Goal: Check status: Check status

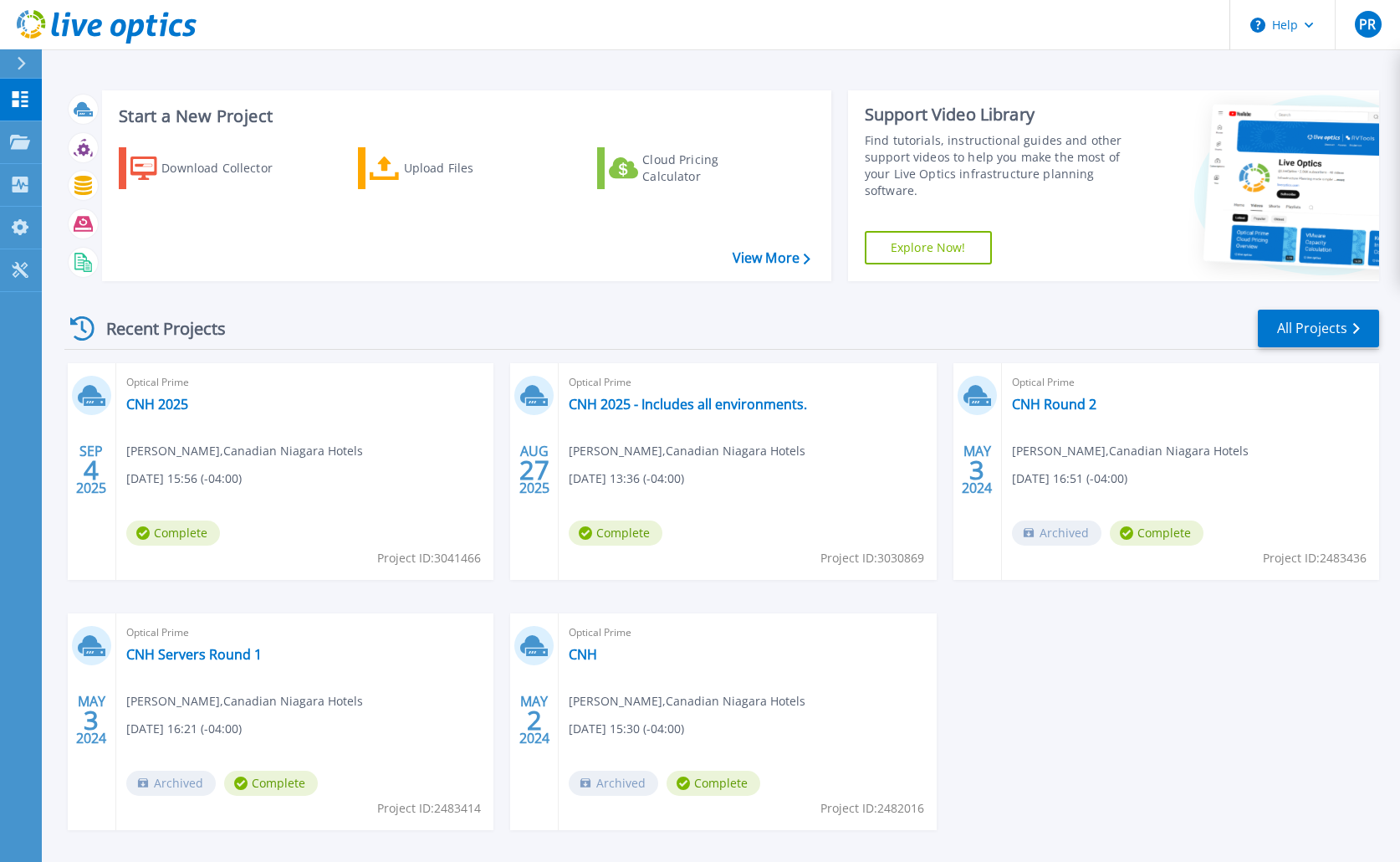
click at [716, 72] on div "Start a New Project Download Collector Upload Files Cloud Pricing Calculator Vi…" at bounding box center [721, 438] width 1358 height 877
click at [751, 408] on link "CNH 2025 - Includes all environments." at bounding box center [688, 404] width 238 height 17
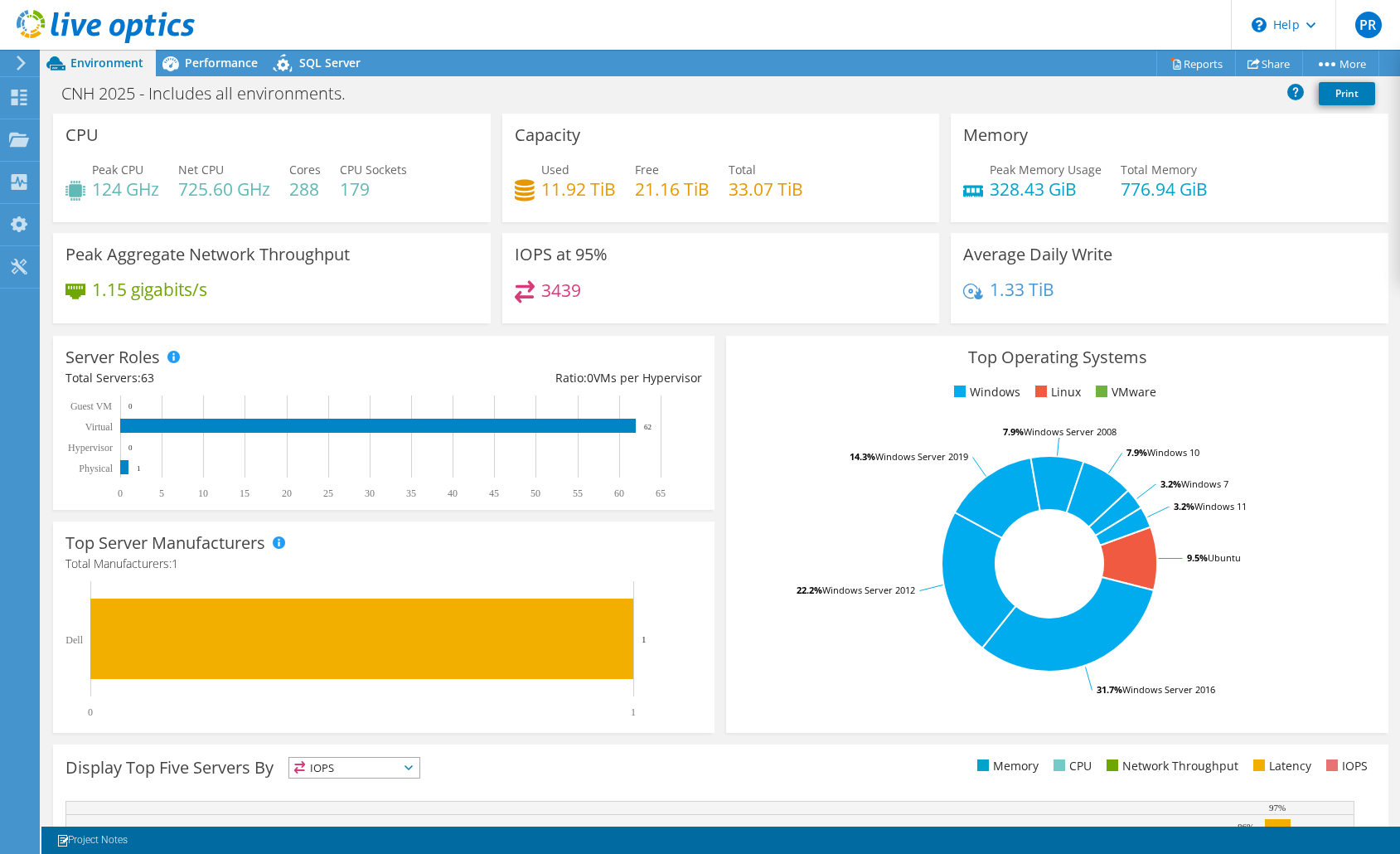
click at [720, 330] on div "Top Operating Systems Windows Linux VMware 9.5% Ubuntu 31.7% Windows Server 201…" at bounding box center [1056, 534] width 673 height 409
click at [24, 104] on use at bounding box center [19, 97] width 16 height 16
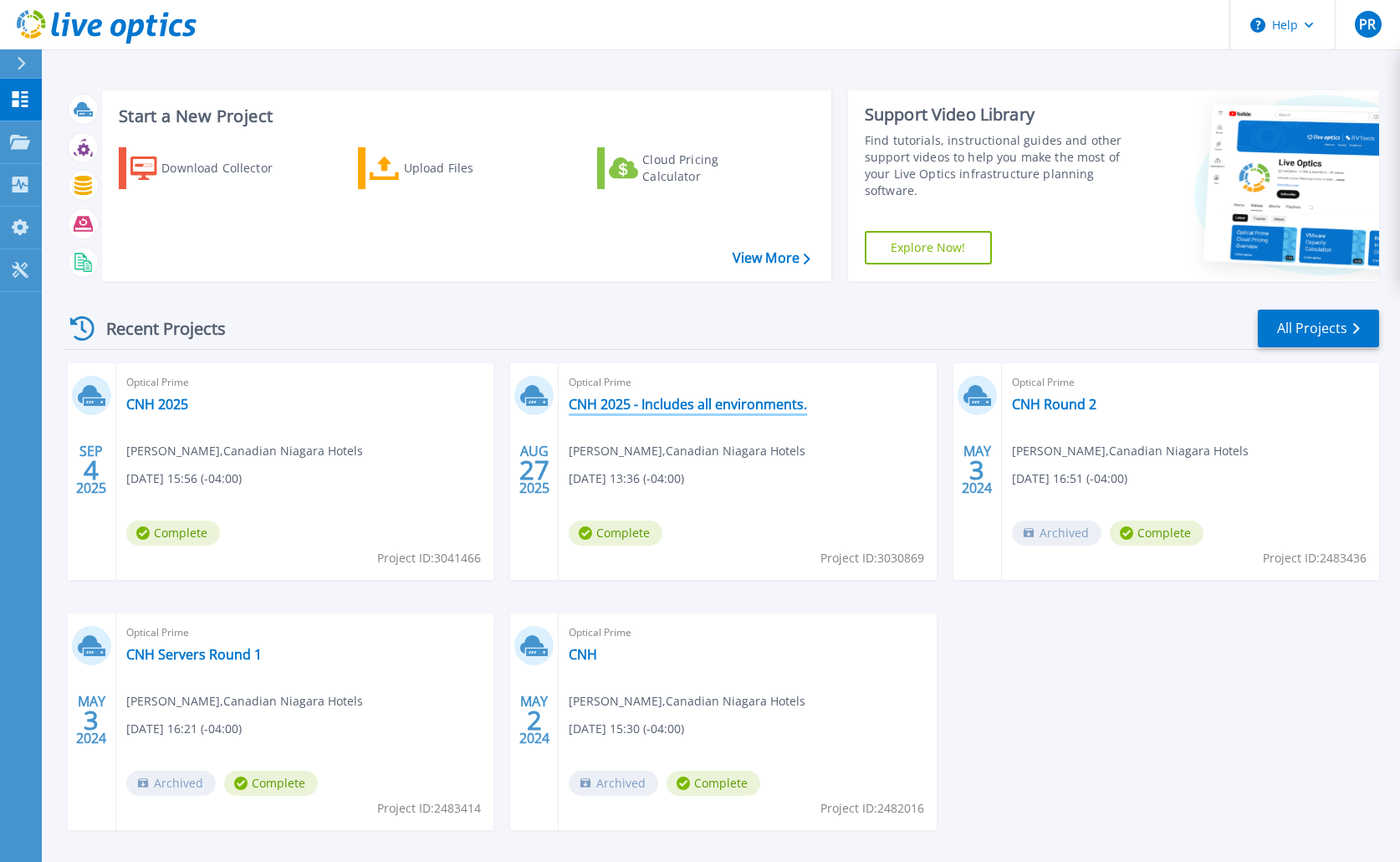
click at [662, 399] on link "CNH 2025 - Includes all environments." at bounding box center [688, 404] width 238 height 17
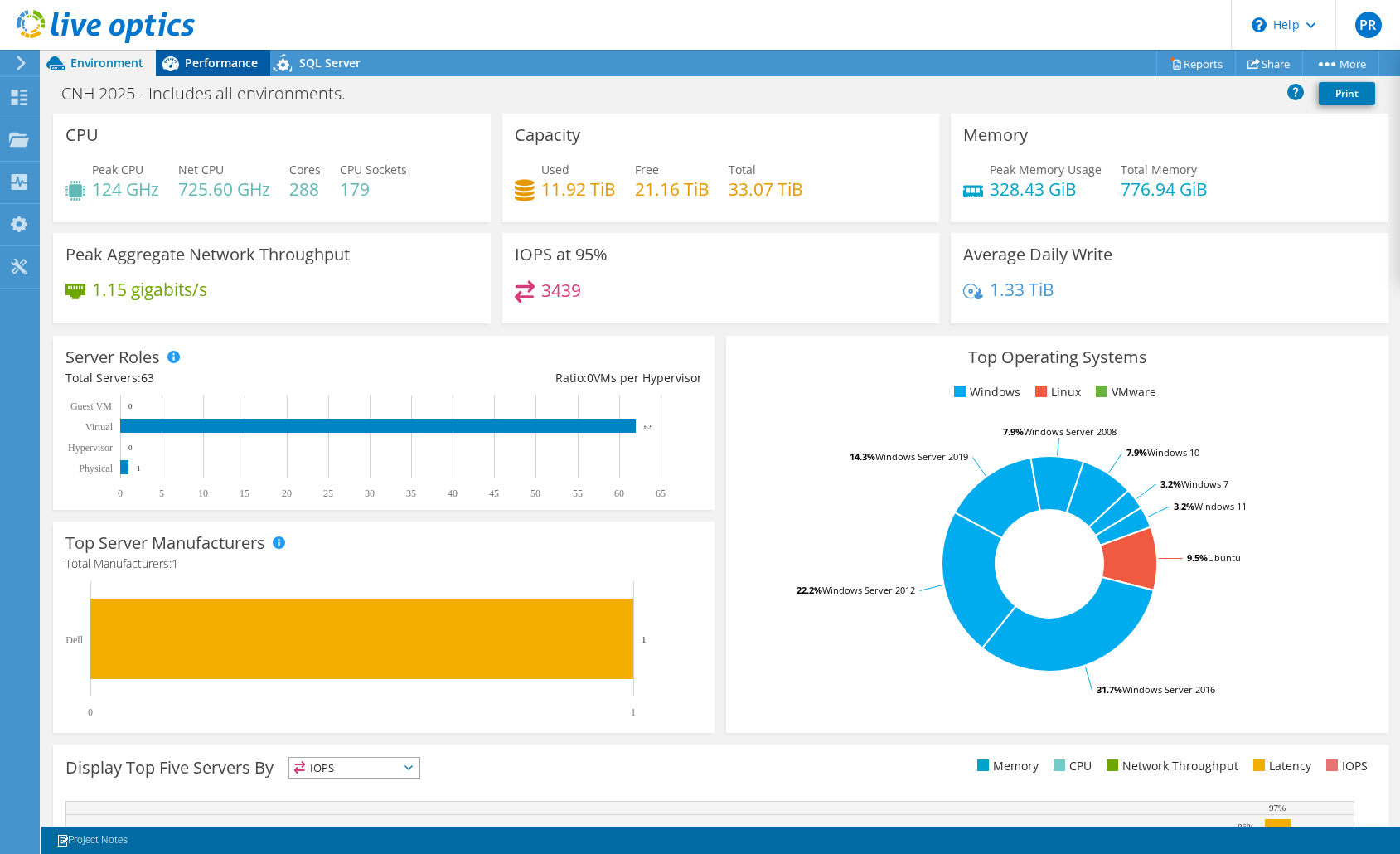
click at [196, 65] on span "Performance" at bounding box center [221, 63] width 73 height 16
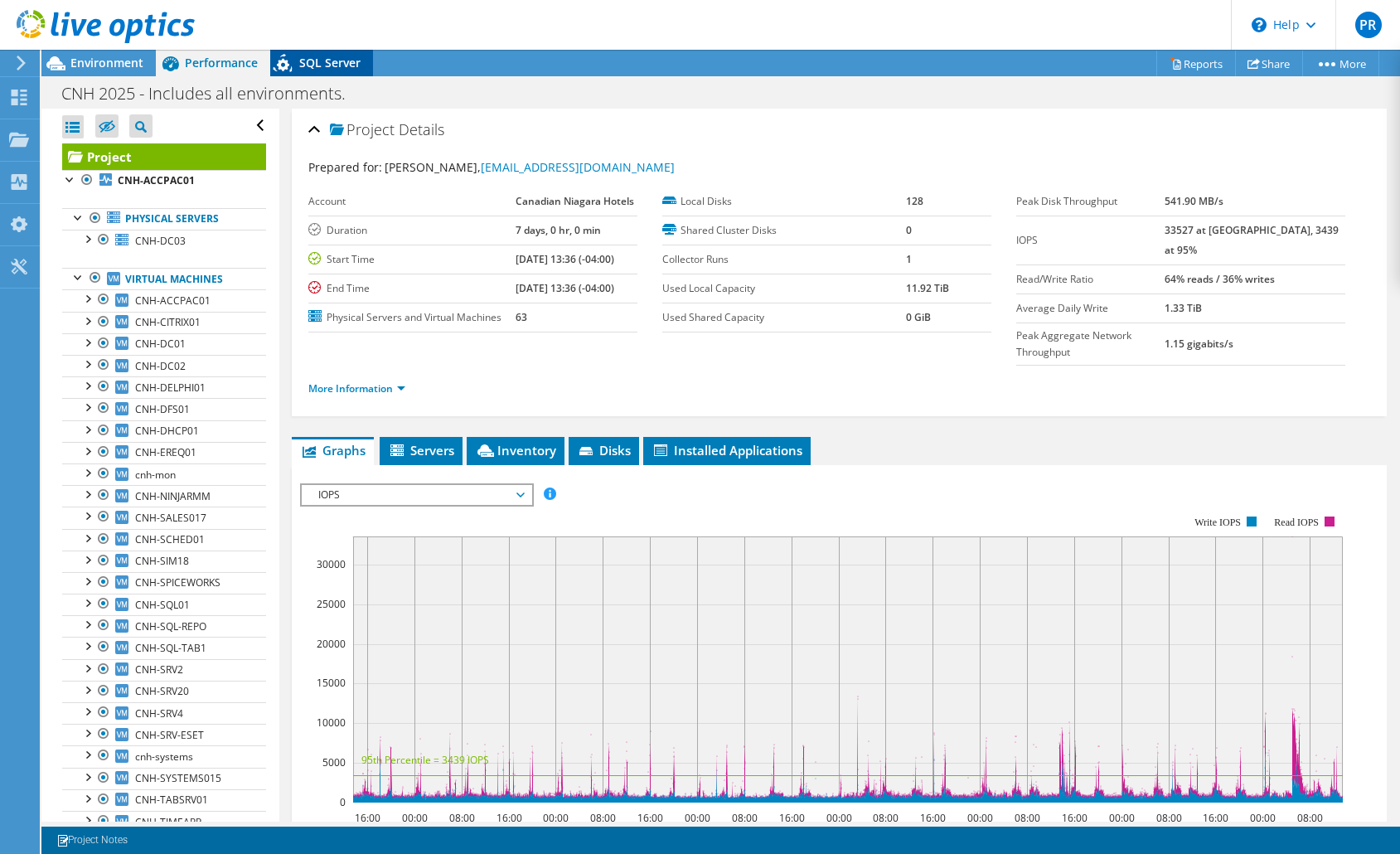
click at [317, 69] on span "SQL Server" at bounding box center [330, 63] width 61 height 16
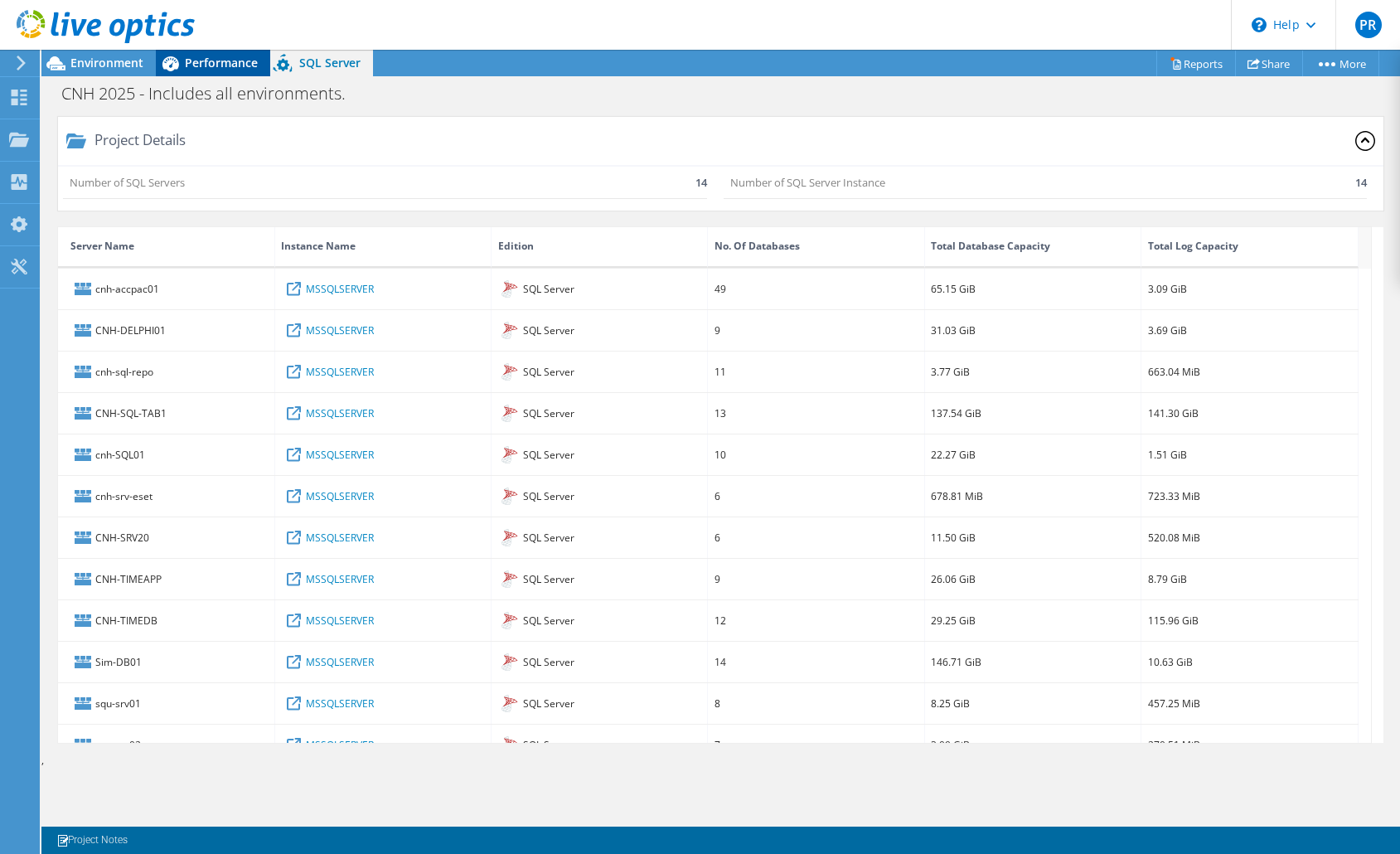
click at [229, 58] on span "Performance" at bounding box center [221, 63] width 73 height 16
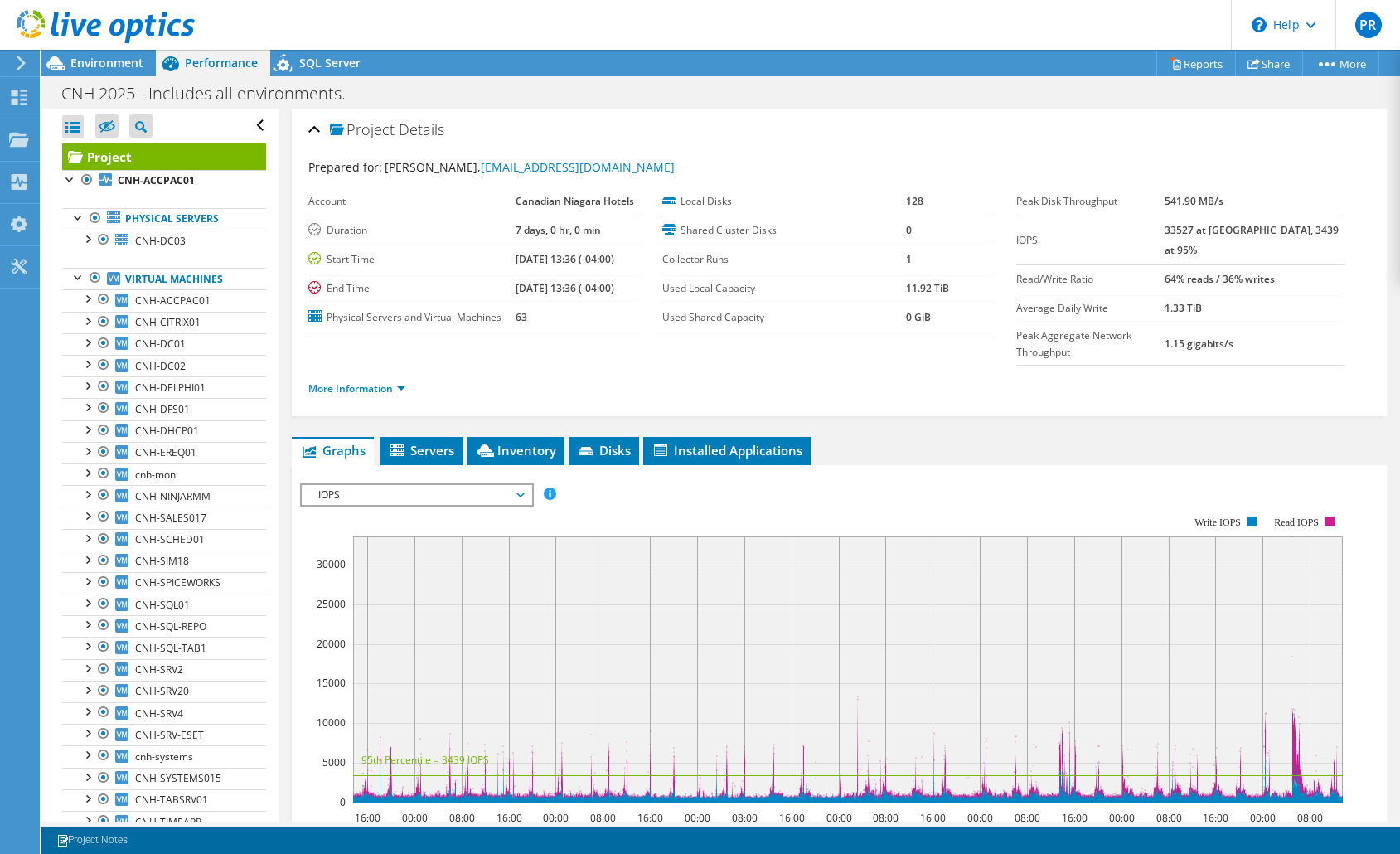
click at [1027, 827] on section "Warnings Messages Project Notes Save Discard Changes 1 Project Notes" at bounding box center [720, 840] width 1359 height 27
